Goal: Task Accomplishment & Management: Complete application form

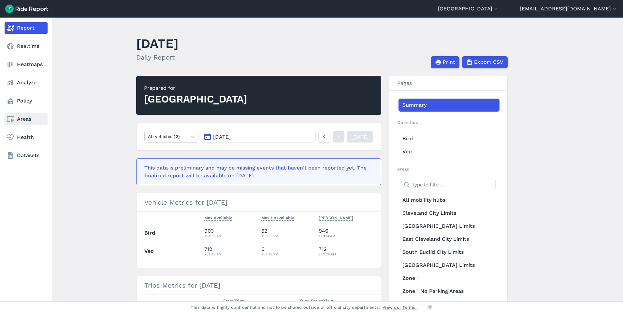
click at [31, 117] on link "Areas" at bounding box center [26, 119] width 43 height 12
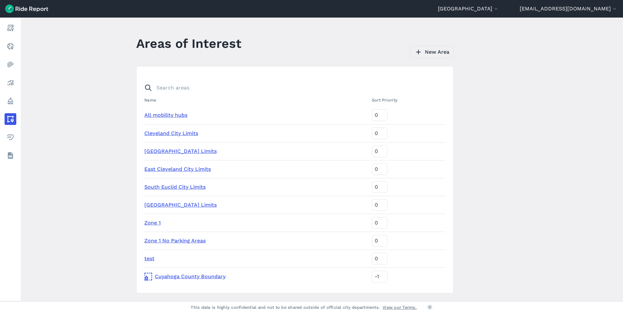
click at [431, 52] on link "New Area" at bounding box center [431, 52] width 43 height 12
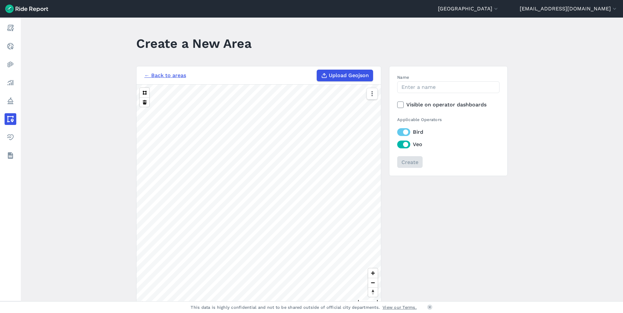
click at [363, 77] on span "Upload Geojson" at bounding box center [349, 76] width 40 height 8
click at [317, 70] on input "Upload Geojson" at bounding box center [317, 70] width 0 height 0
click at [344, 77] on span "Upload Geojson" at bounding box center [349, 76] width 40 height 8
click at [317, 70] on input "Upload Geojson" at bounding box center [317, 70] width 0 height 0
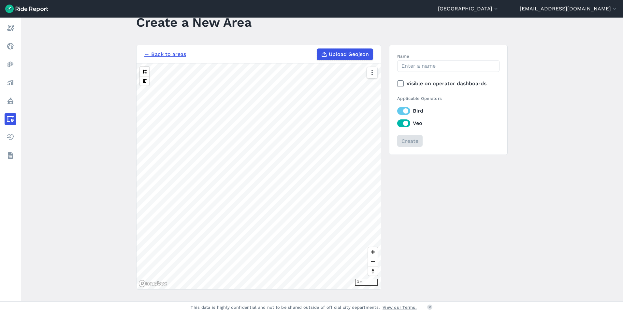
scroll to position [33, 0]
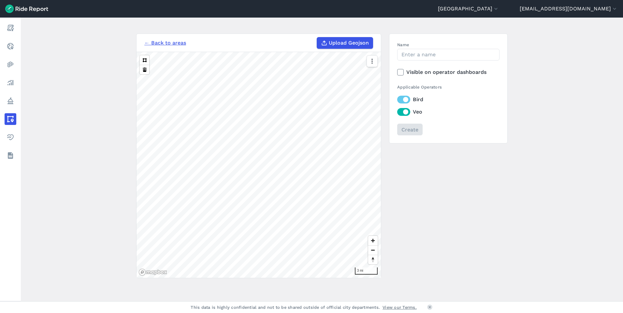
click at [351, 42] on span "Upload Geojson" at bounding box center [349, 43] width 40 height 8
click at [317, 37] on input "Upload Geojson" at bounding box center [317, 37] width 0 height 0
click at [370, 62] on icon "button" at bounding box center [372, 61] width 7 height 7
click at [249, 36] on h3 "← Back to areas Upload Geojson" at bounding box center [259, 43] width 244 height 18
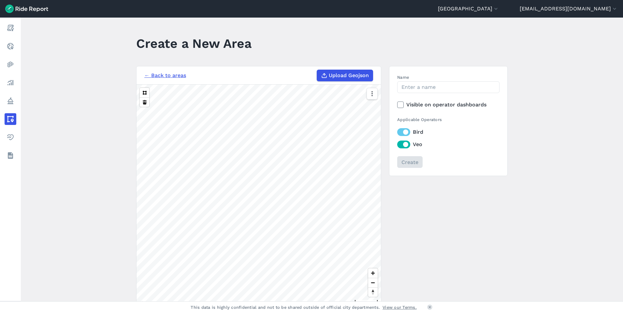
click at [345, 75] on span "Upload Geojson" at bounding box center [349, 76] width 40 height 8
click at [317, 70] on input "Upload Geojson" at bounding box center [317, 70] width 0 height 0
type input "C:\fakepath\GCRTA_Stops_20FT.geojson"
click at [432, 90] on input "Name" at bounding box center [448, 87] width 102 height 12
click at [437, 87] on input "Transit Stops 20' Buffer" at bounding box center [448, 87] width 102 height 12
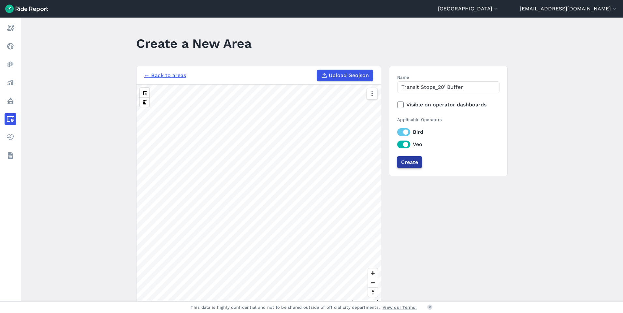
click at [407, 162] on input "Create" at bounding box center [409, 162] width 25 height 12
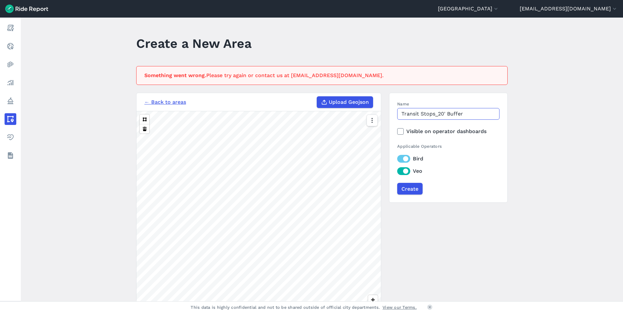
click at [470, 109] on input "Transit Stops_20' Buffer" at bounding box center [448, 114] width 102 height 12
drag, startPoint x: 471, startPoint y: 113, endPoint x: 444, endPoint y: 113, distance: 26.1
click at [444, 113] on input "Transit Stops_20' Buffer" at bounding box center [448, 114] width 102 height 12
click at [419, 113] on input "Transit Stops_20'" at bounding box center [448, 114] width 102 height 12
click at [458, 115] on input "Transit_Stops_20'" at bounding box center [448, 114] width 102 height 12
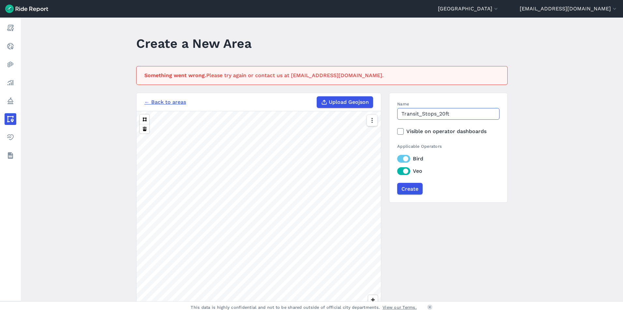
click at [421, 115] on input "Transit_Stops_20ft" at bounding box center [448, 114] width 102 height 12
click at [458, 113] on input "Transit Stops_20ft" at bounding box center [448, 114] width 102 height 12
type input "Transit Stops_20ft Buffer"
click at [414, 190] on input "Create" at bounding box center [409, 189] width 25 height 12
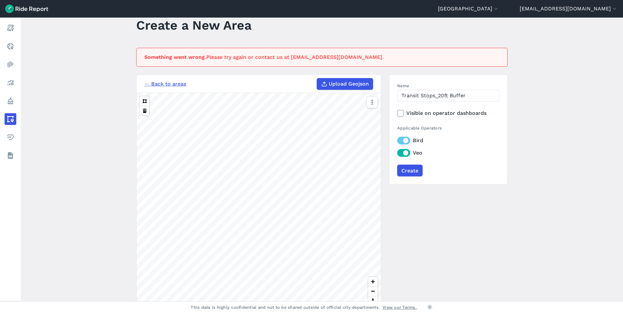
scroll to position [33, 0]
